Goal: Book appointment/travel/reservation

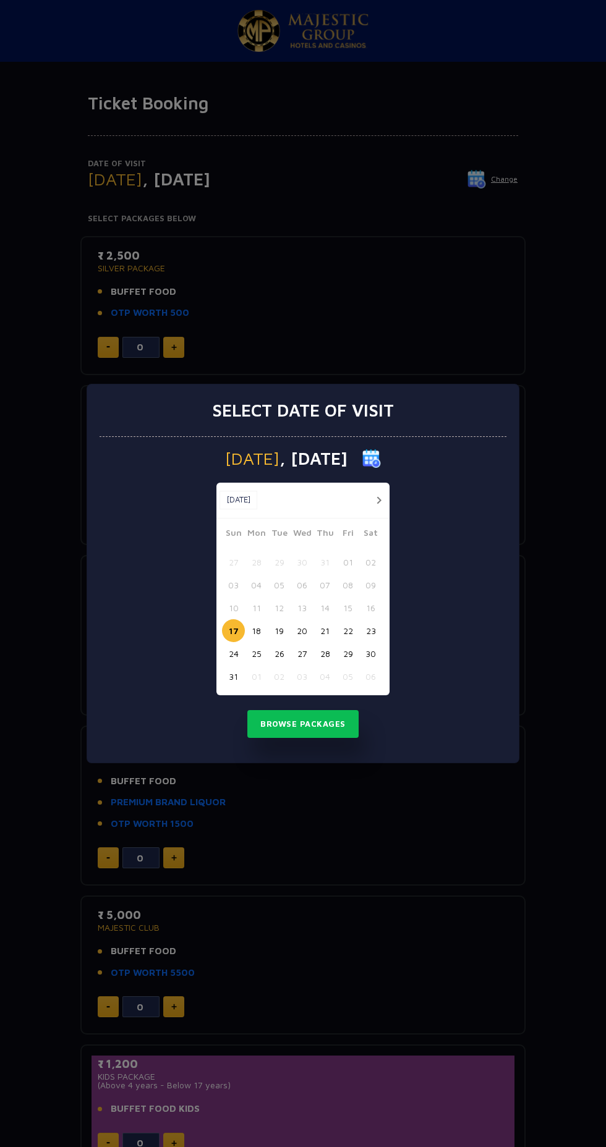
click at [256, 630] on button "18" at bounding box center [256, 630] width 23 height 23
click at [336, 728] on button "Browse Packages" at bounding box center [302, 724] width 111 height 28
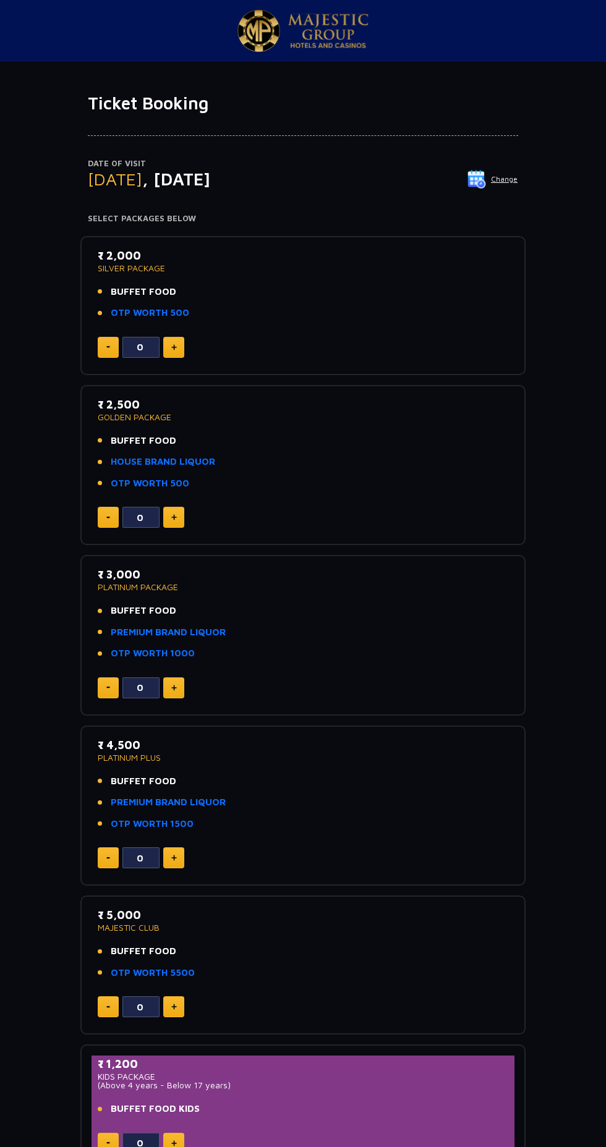
click at [486, 163] on p "Date of Visit" at bounding box center [303, 164] width 430 height 12
click at [493, 163] on p "Date of Visit" at bounding box center [303, 164] width 430 height 12
click at [512, 163] on p "Date of Visit" at bounding box center [303, 164] width 430 height 12
click at [515, 174] on button "Change" at bounding box center [492, 179] width 51 height 20
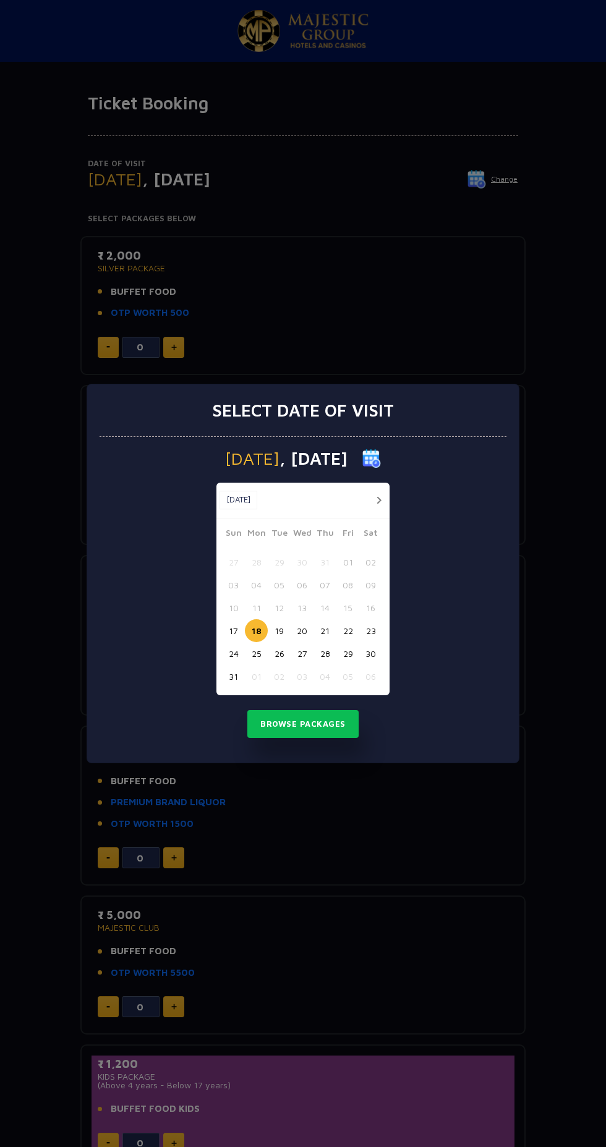
click at [233, 626] on button "17" at bounding box center [233, 630] width 23 height 23
click at [337, 715] on button "Browse Packages" at bounding box center [302, 724] width 111 height 28
